Goal: Task Accomplishment & Management: Complete application form

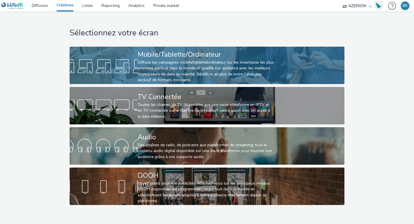
click at [158, 49] on div "Mobile/Tablette/Ordinateur" at bounding box center [206, 54] width 136 height 10
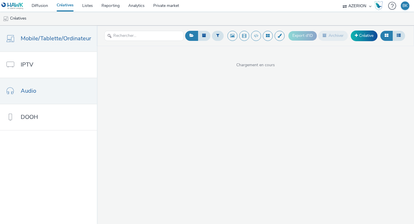
click at [51, 88] on link "Audio" at bounding box center [48, 91] width 97 height 26
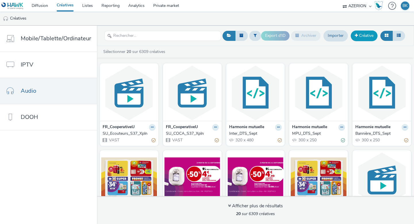
click at [364, 38] on link "Créative" at bounding box center [364, 35] width 27 height 10
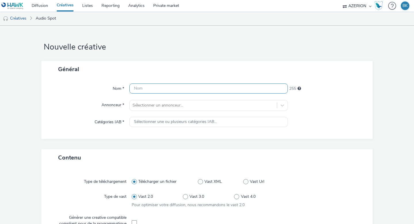
click at [231, 85] on input "text" at bounding box center [208, 88] width 158 height 10
type input "f"
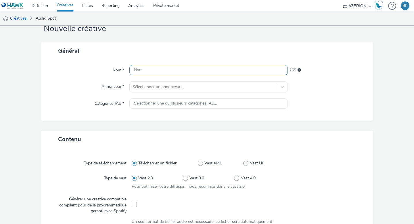
scroll to position [18, 0]
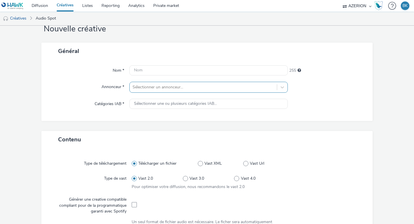
click at [180, 90] on div at bounding box center [203, 87] width 141 height 7
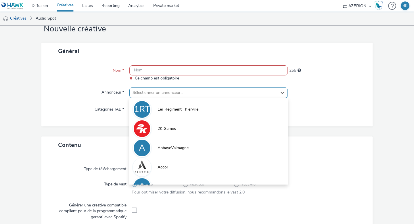
type input "f"
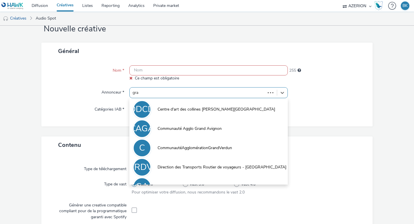
type input "gran"
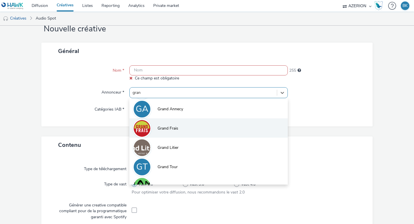
scroll to position [59, 0]
click at [166, 126] on span "Grand Frais" at bounding box center [168, 127] width 21 height 6
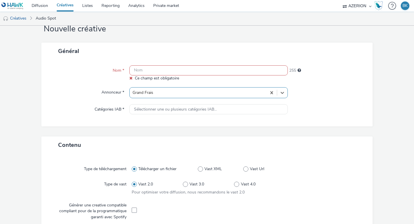
type input "[URL][DOMAIN_NAME]"
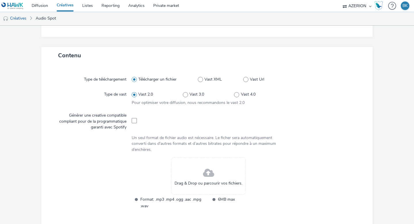
scroll to position [114, 0]
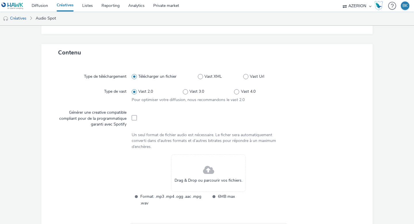
click at [211, 167] on span at bounding box center [208, 169] width 11 height 15
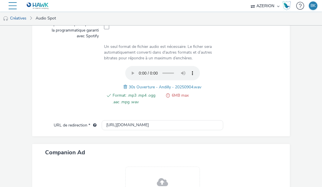
scroll to position [204, 0]
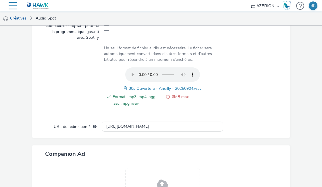
click at [137, 89] on span "30s Ouverture - Andilly - 20250904.wav" at bounding box center [165, 88] width 73 height 5
click at [125, 89] on span at bounding box center [126, 88] width 5 height 6
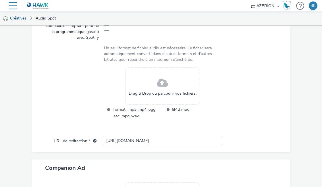
click at [153, 76] on div "Drag & Drop ou parcourir vos fichiers." at bounding box center [162, 86] width 75 height 37
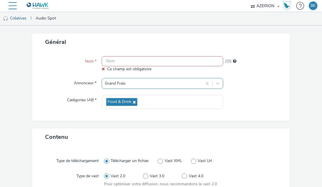
scroll to position [26, 0]
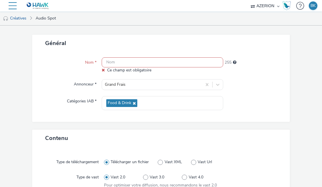
click at [106, 64] on input "text" at bounding box center [163, 62] width 122 height 10
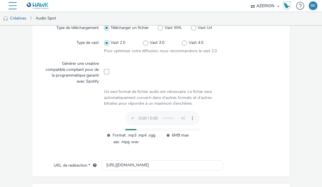
scroll to position [60, 0]
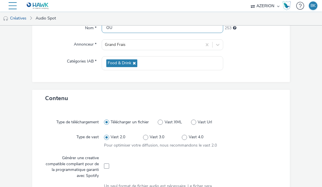
type input "O"
type input "ouverture_andilly"
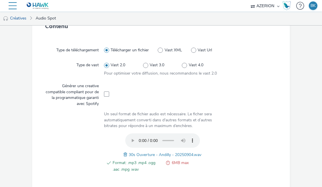
scroll to position [122, 0]
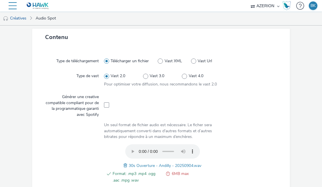
click at [127, 166] on span at bounding box center [126, 166] width 5 height 6
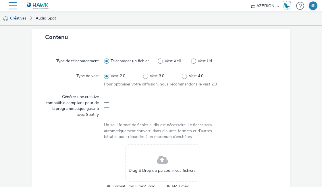
click at [149, 162] on div "Drag & Drop ou parcourir vos fichiers." at bounding box center [162, 163] width 75 height 37
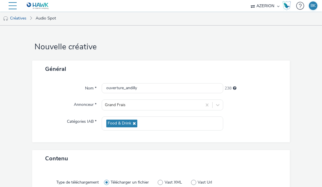
scroll to position [252, 0]
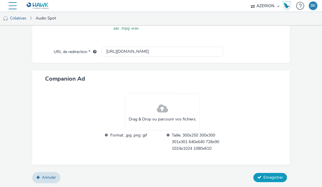
click at [265, 176] on span "Enregistrer" at bounding box center [274, 177] width 20 height 5
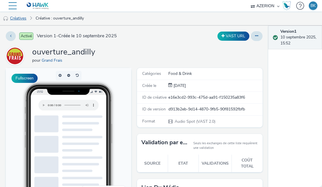
click at [25, 18] on link "Créatives" at bounding box center [14, 18] width 29 height 14
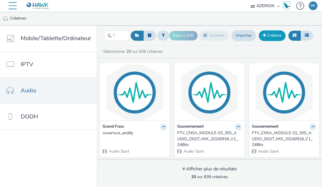
click at [271, 35] on link "Créative" at bounding box center [272, 35] width 27 height 10
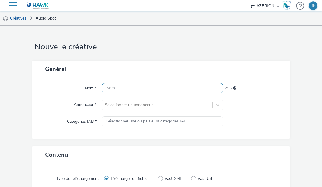
click at [129, 90] on input "text" at bounding box center [163, 88] width 122 height 10
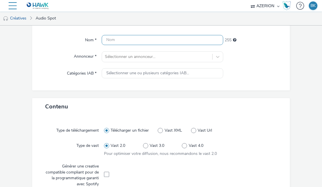
scroll to position [51, 0]
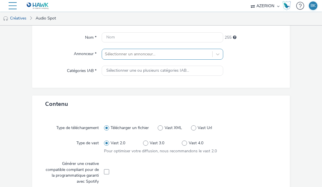
click at [143, 52] on div "Nom * 255 Annonceur * Sélectionner un annonceur... Catégories IAB * Sélectionne…" at bounding box center [161, 57] width 258 height 61
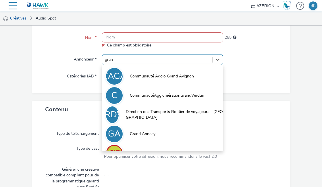
type input "grand"
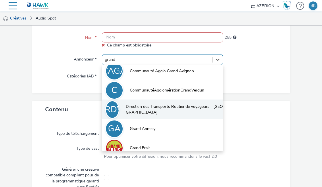
scroll to position [14, 0]
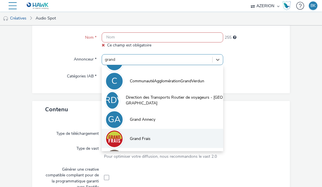
click at [129, 141] on li "Grand Frais" at bounding box center [163, 138] width 122 height 19
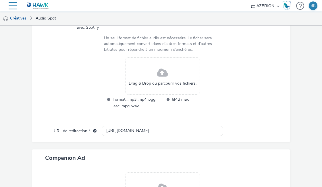
scroll to position [213, 0]
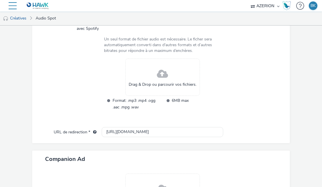
click at [174, 83] on span "Drag & Drop ou parcourir vos fichiers." at bounding box center [163, 85] width 68 height 6
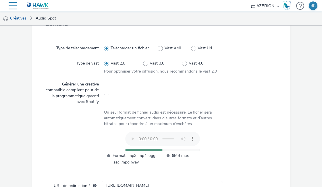
scroll to position [0, 0]
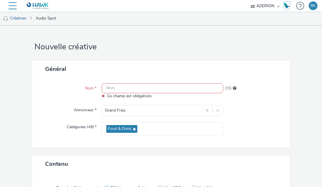
click at [106, 90] on input "text" at bounding box center [163, 88] width 122 height 10
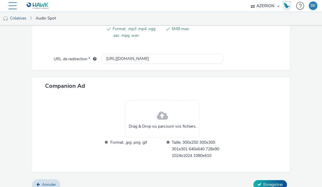
scroll to position [252, 0]
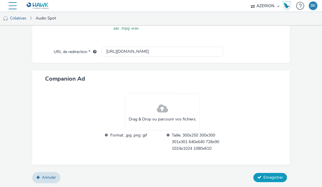
type input "ouverture_andilly_alcool"
click at [266, 179] on span "Enregistrer" at bounding box center [274, 177] width 20 height 5
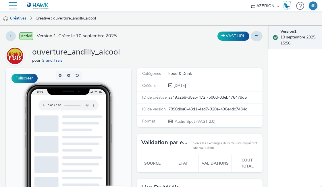
click at [22, 18] on link "Créatives" at bounding box center [14, 18] width 29 height 14
